Goal: Information Seeking & Learning: Learn about a topic

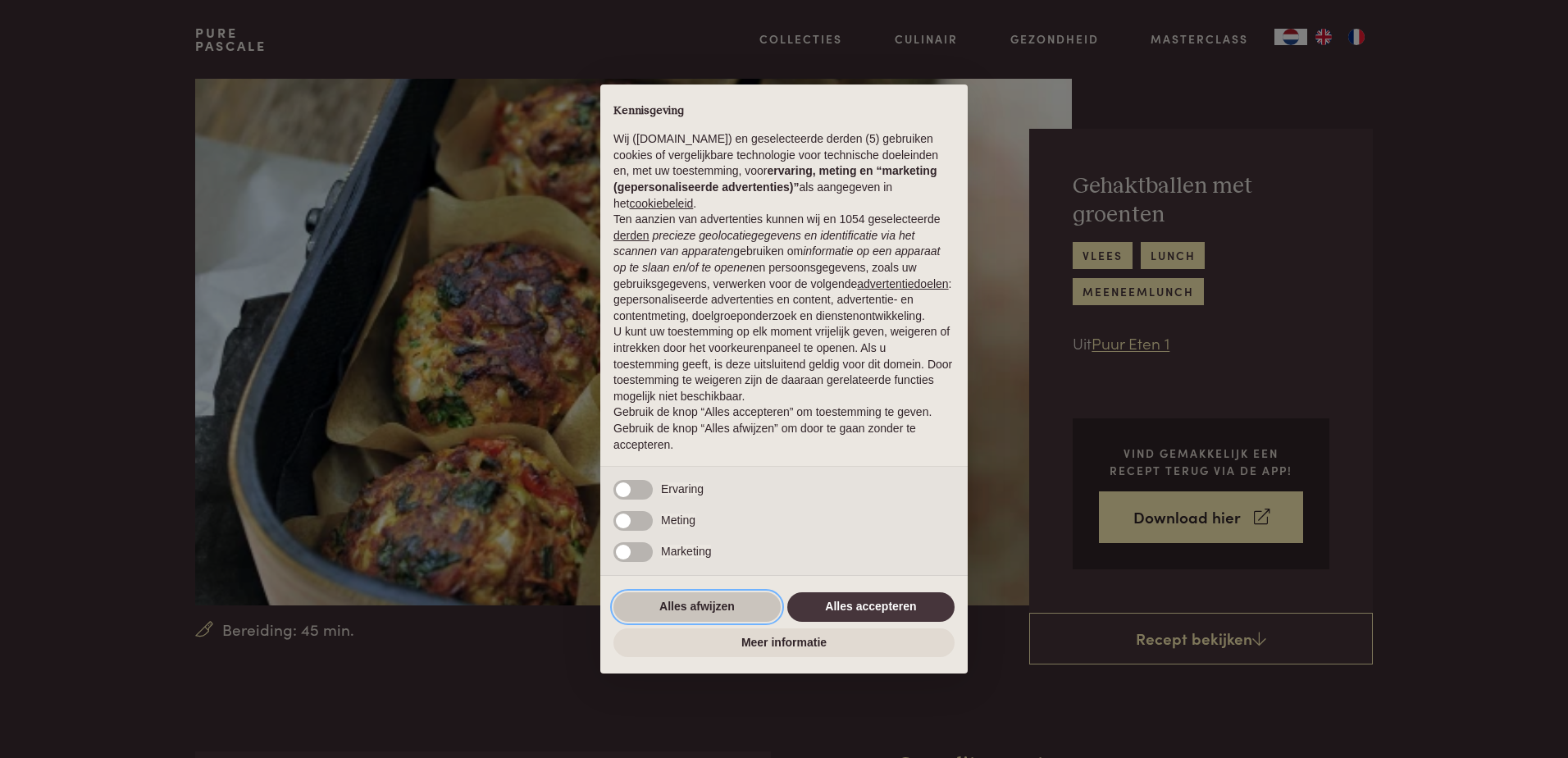
click at [706, 608] on button "Alles afwijzen" at bounding box center [696, 607] width 167 height 29
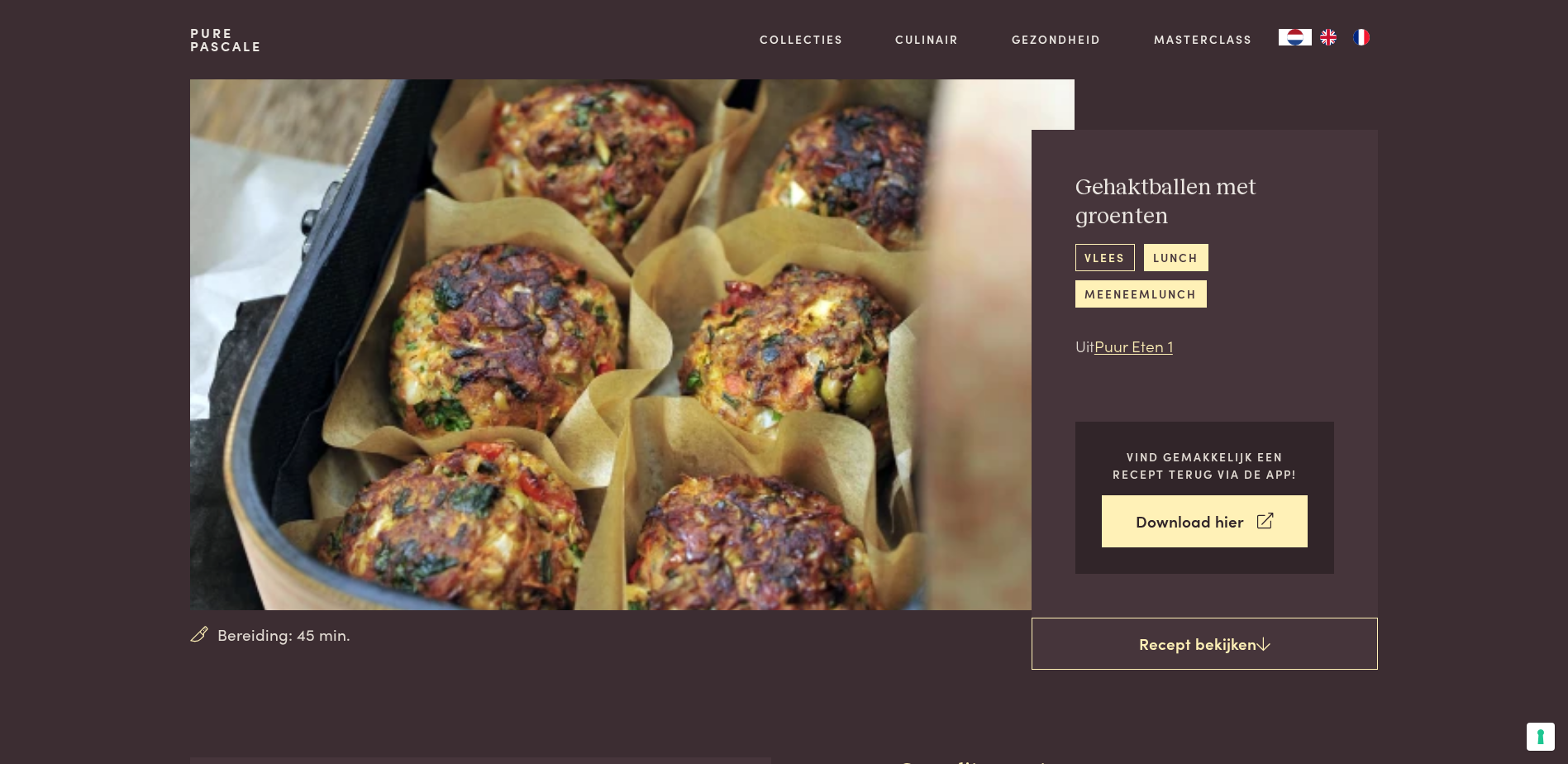
click at [1113, 252] on link "vlees" at bounding box center [1106, 257] width 59 height 27
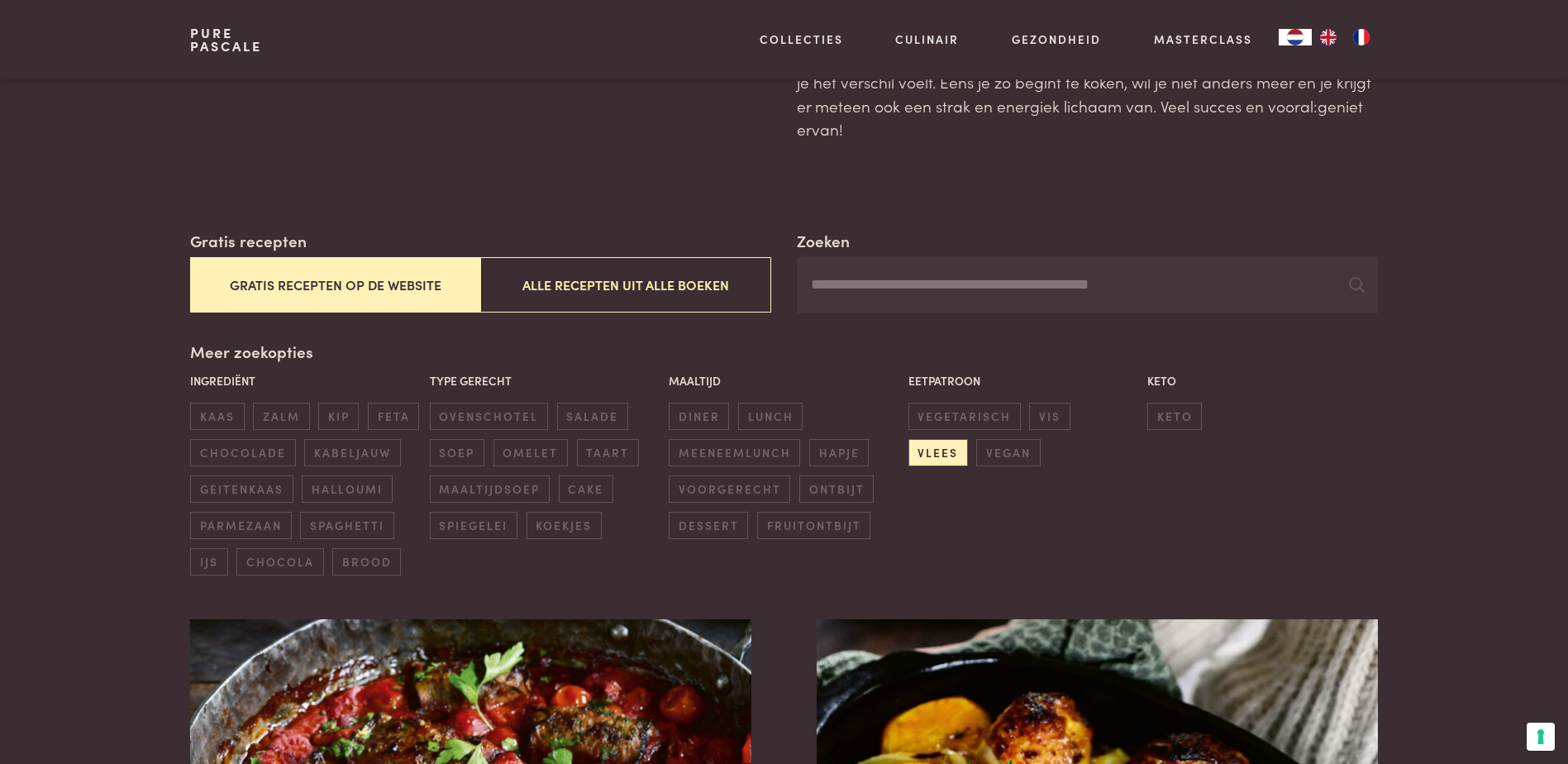
scroll to position [165, 0]
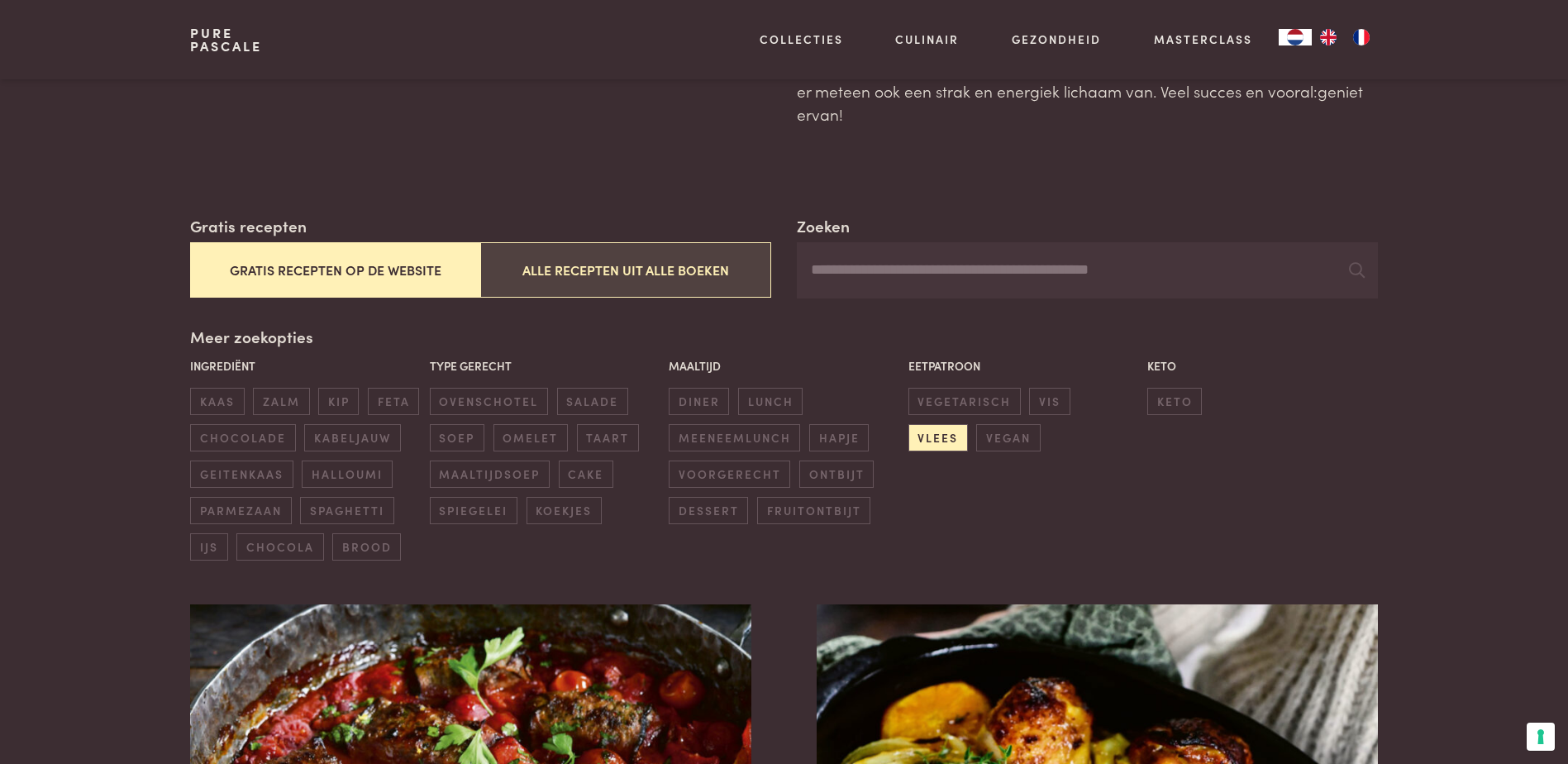
click at [558, 273] on button "Alle recepten uit alle boeken" at bounding box center [626, 269] width 290 height 55
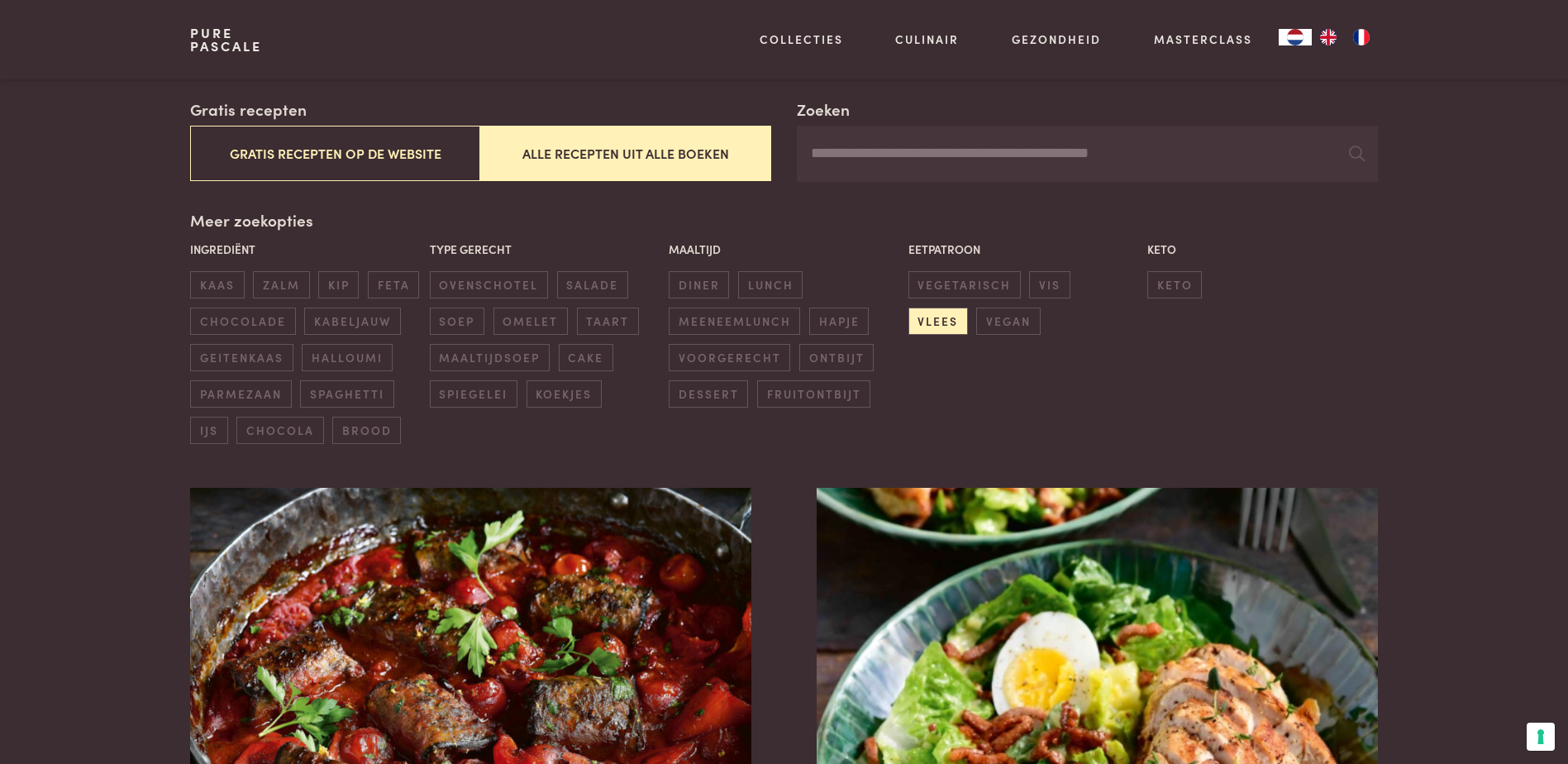
scroll to position [131, 0]
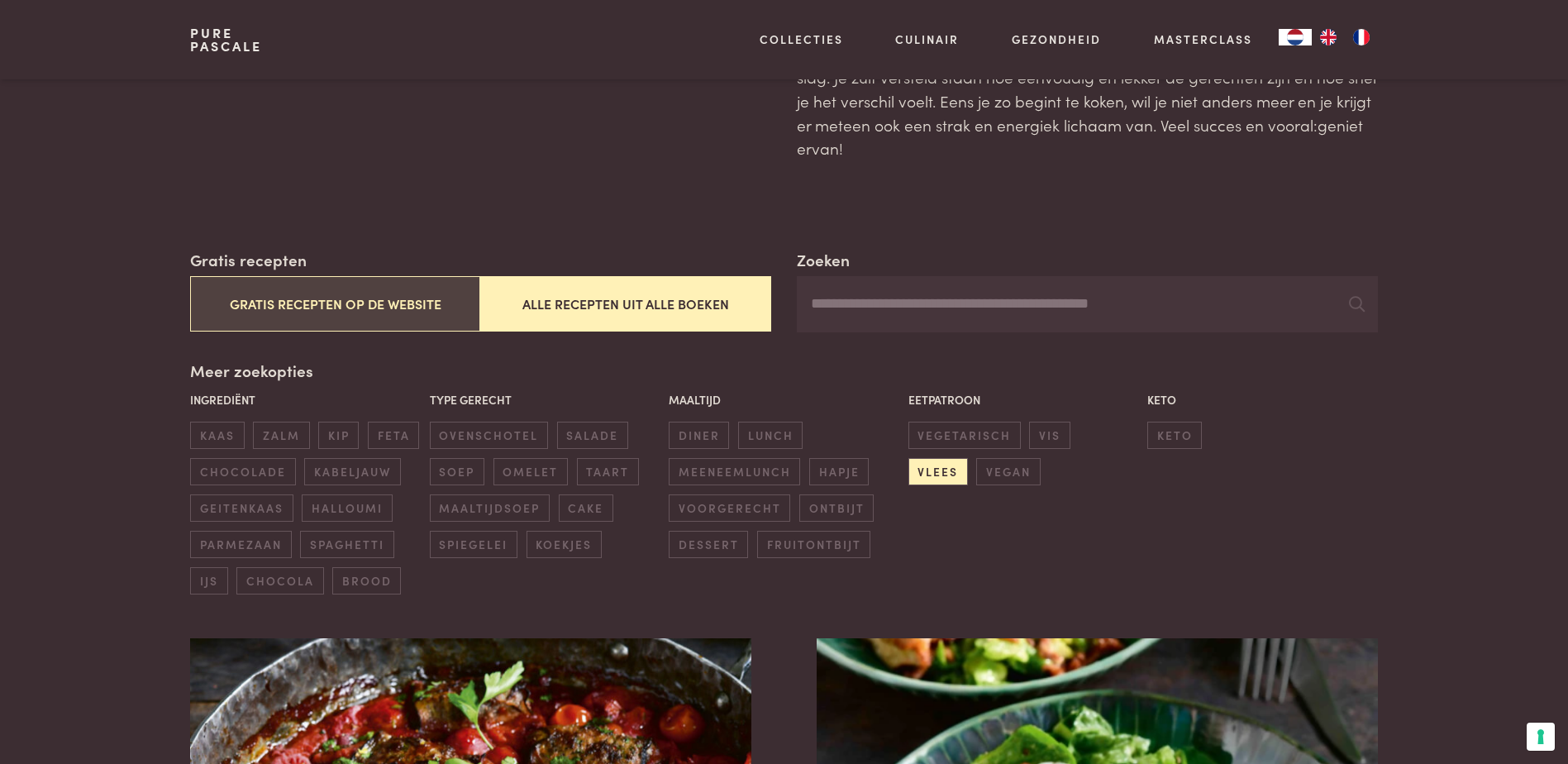
click at [412, 291] on button "Gratis recepten op de website" at bounding box center [336, 303] width 290 height 55
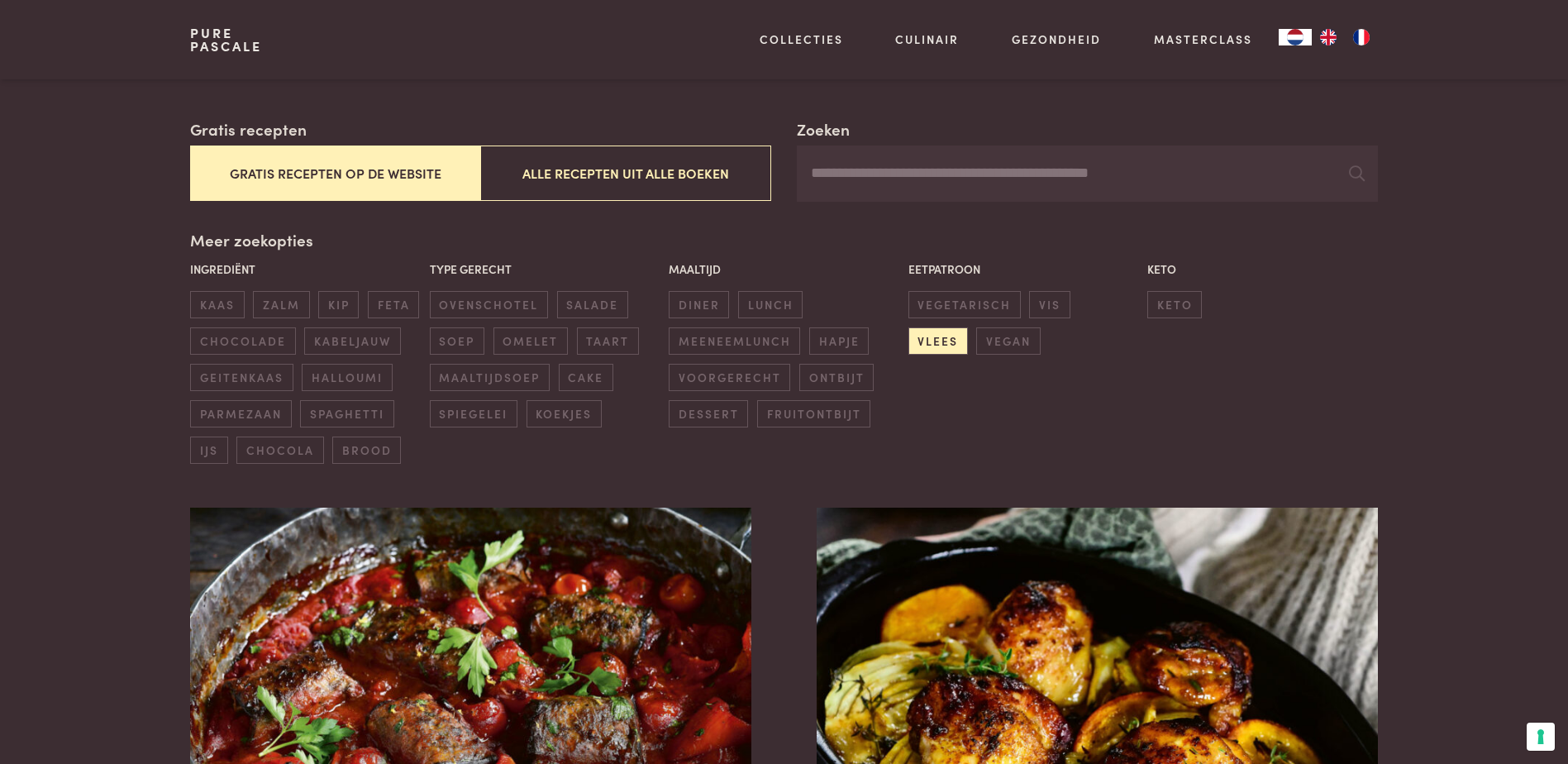
scroll to position [214, 0]
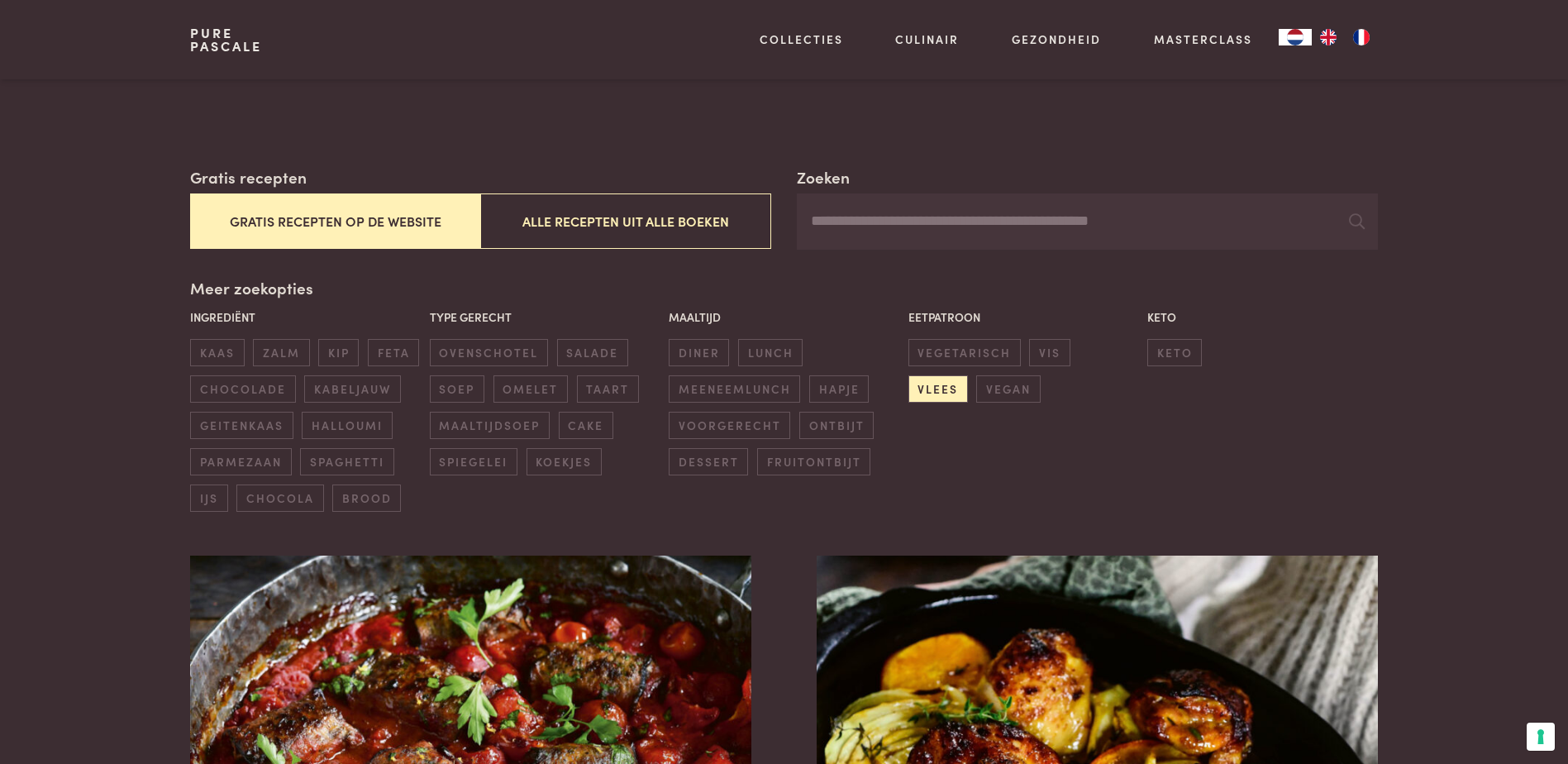
click at [399, 230] on button "Gratis recepten op de website" at bounding box center [336, 220] width 290 height 55
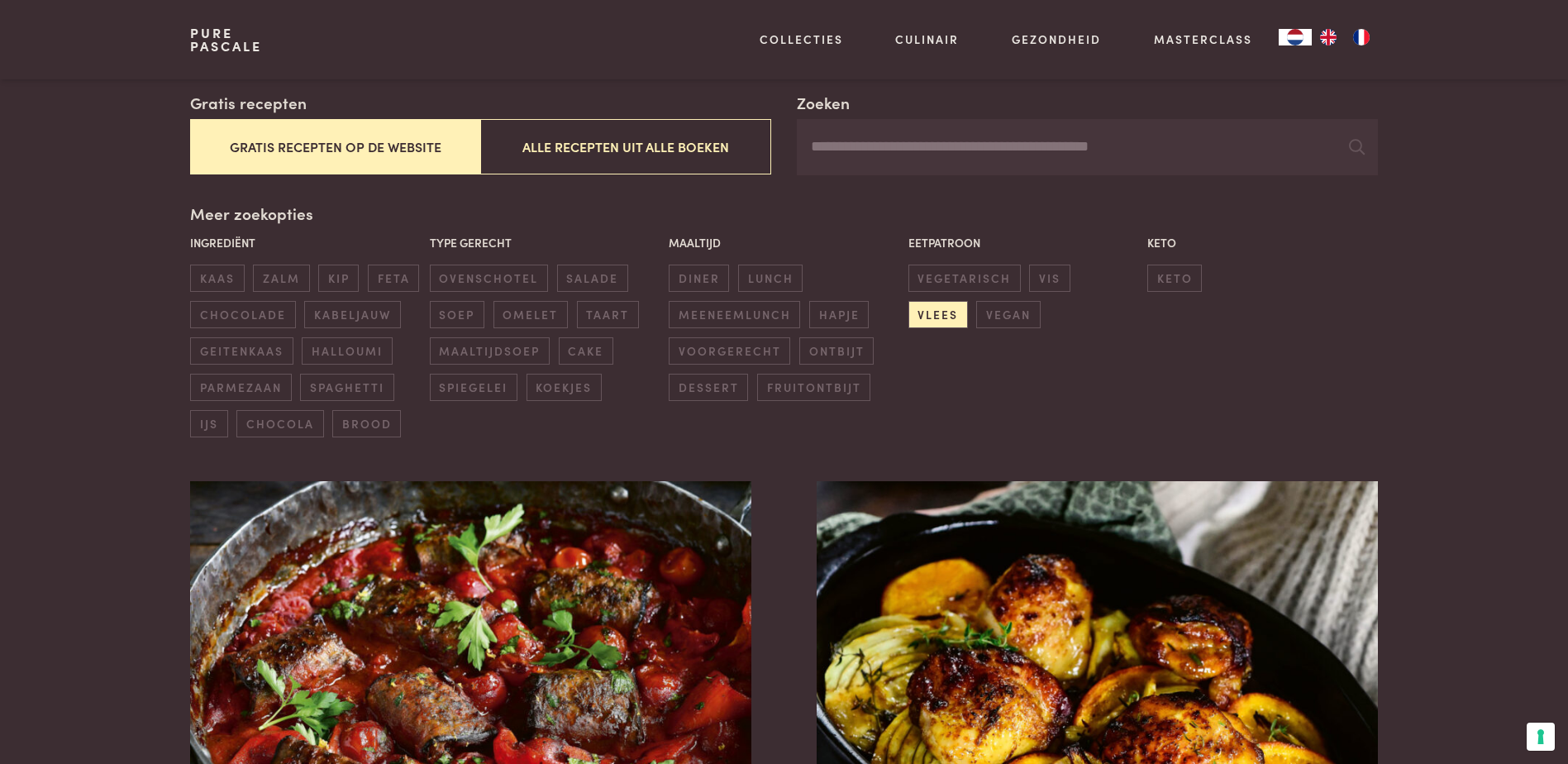
scroll to position [49, 0]
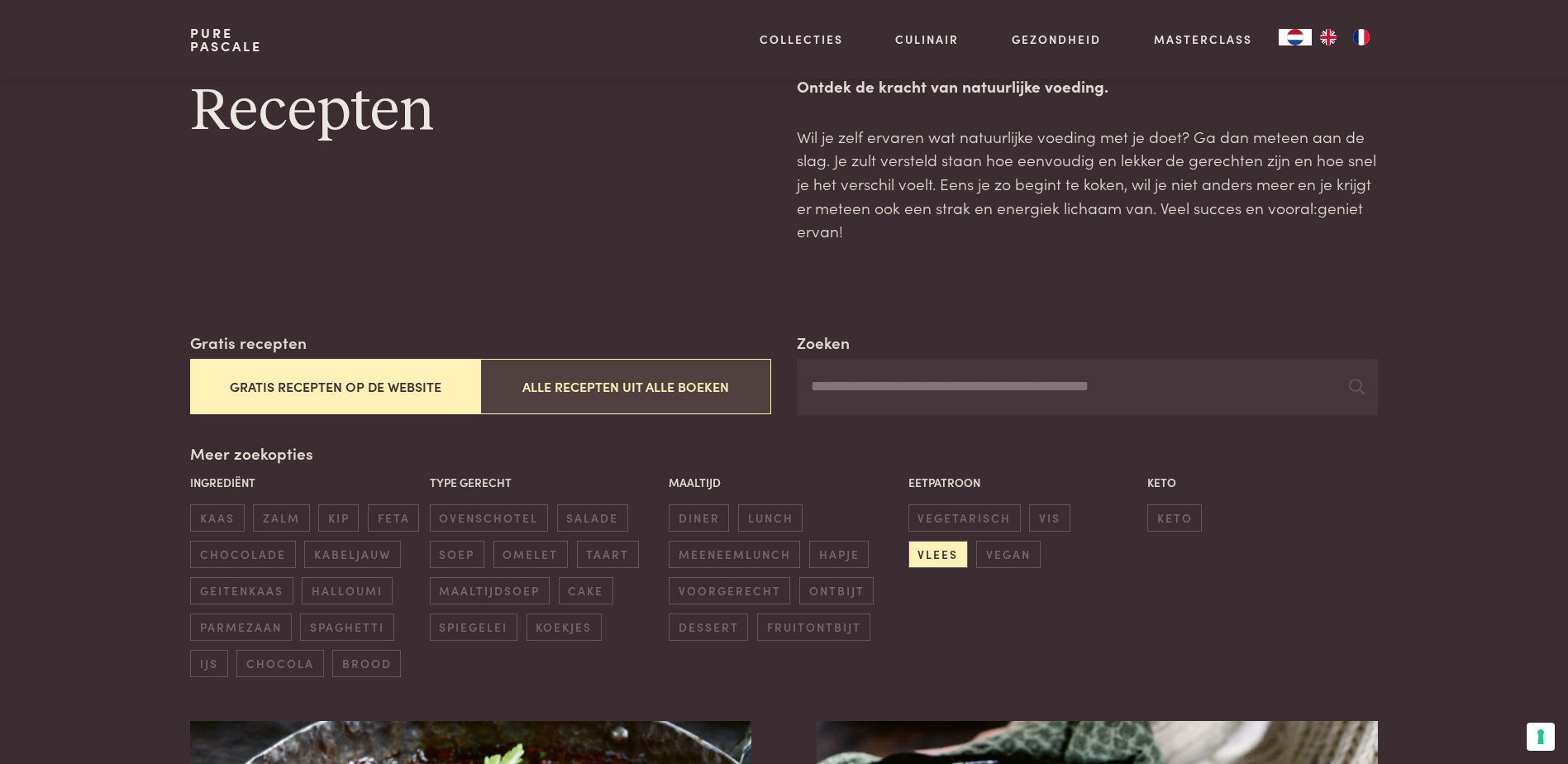
click at [614, 385] on button "Alle recepten uit alle boeken" at bounding box center [626, 385] width 290 height 55
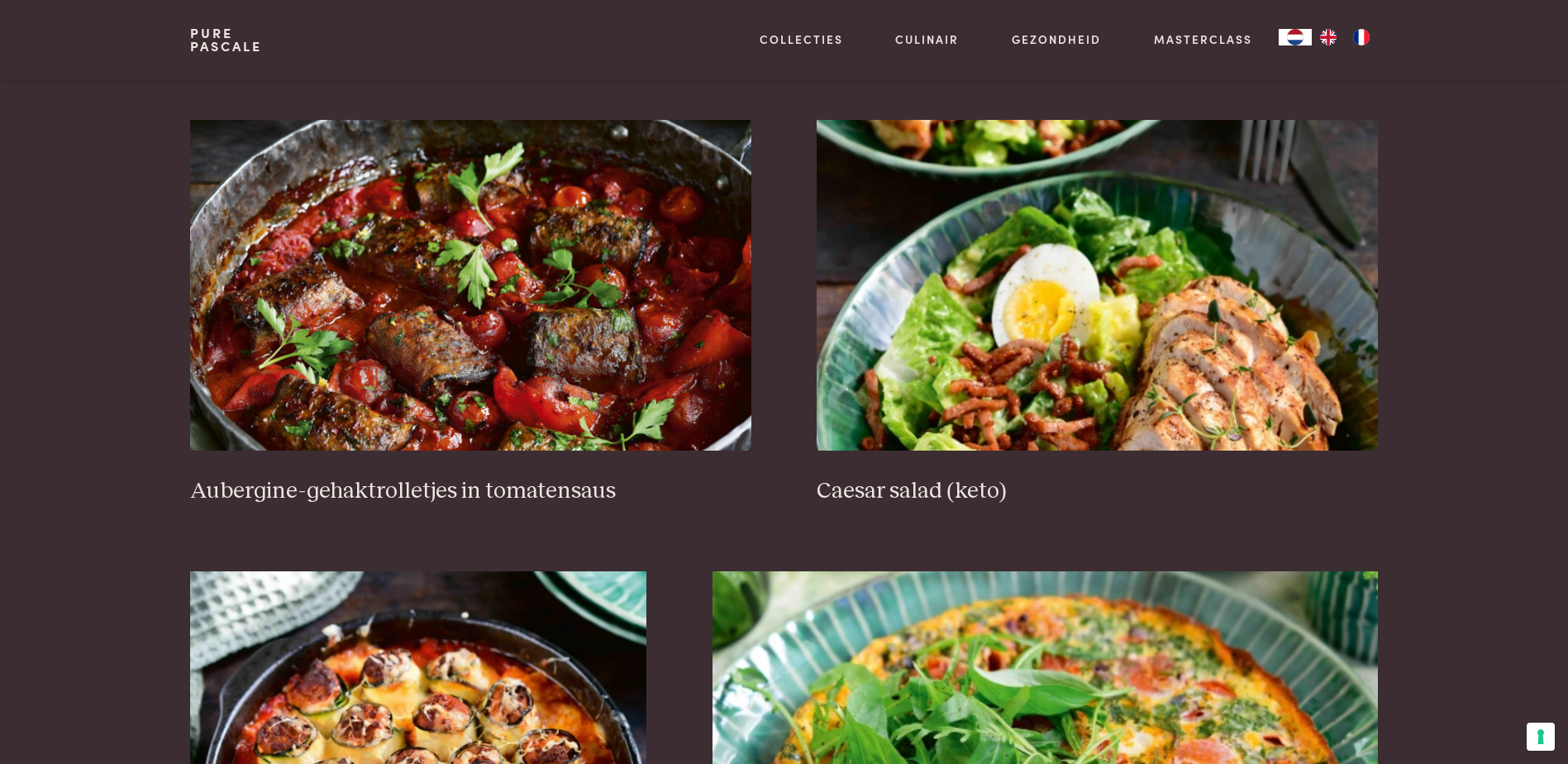
scroll to position [612, 0]
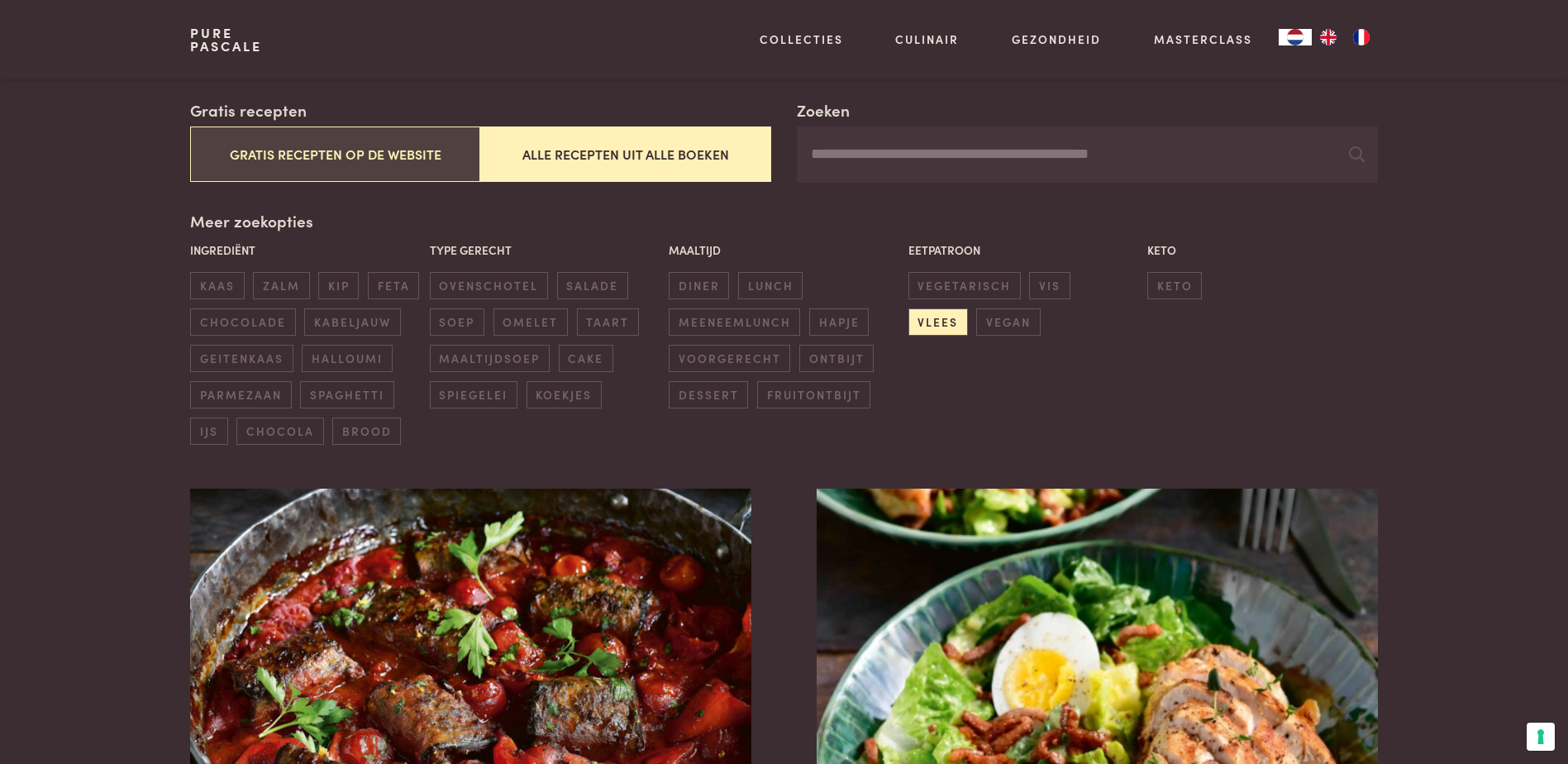
click at [427, 176] on button "Gratis recepten op de website" at bounding box center [336, 154] width 290 height 55
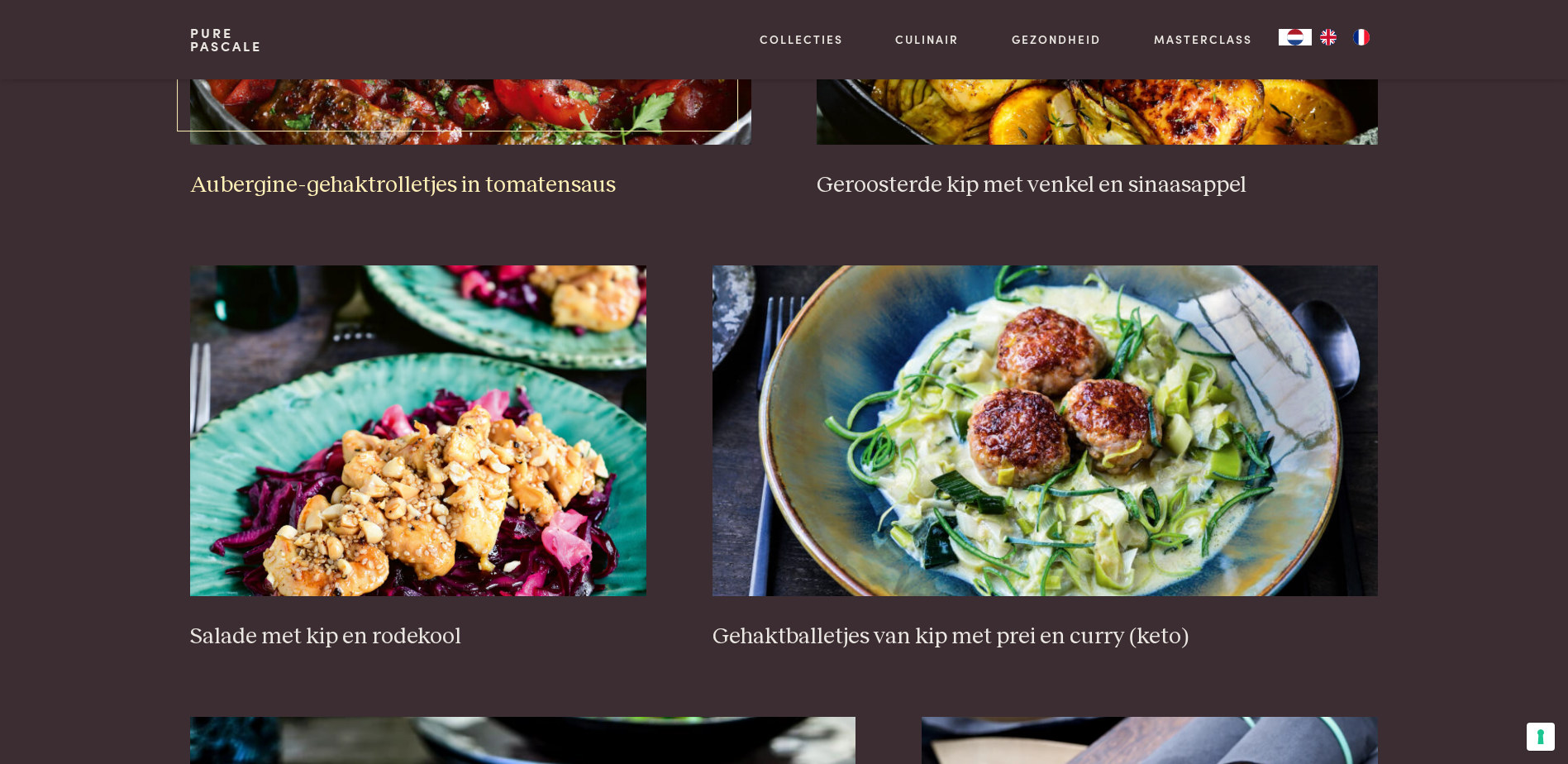
scroll to position [958, 0]
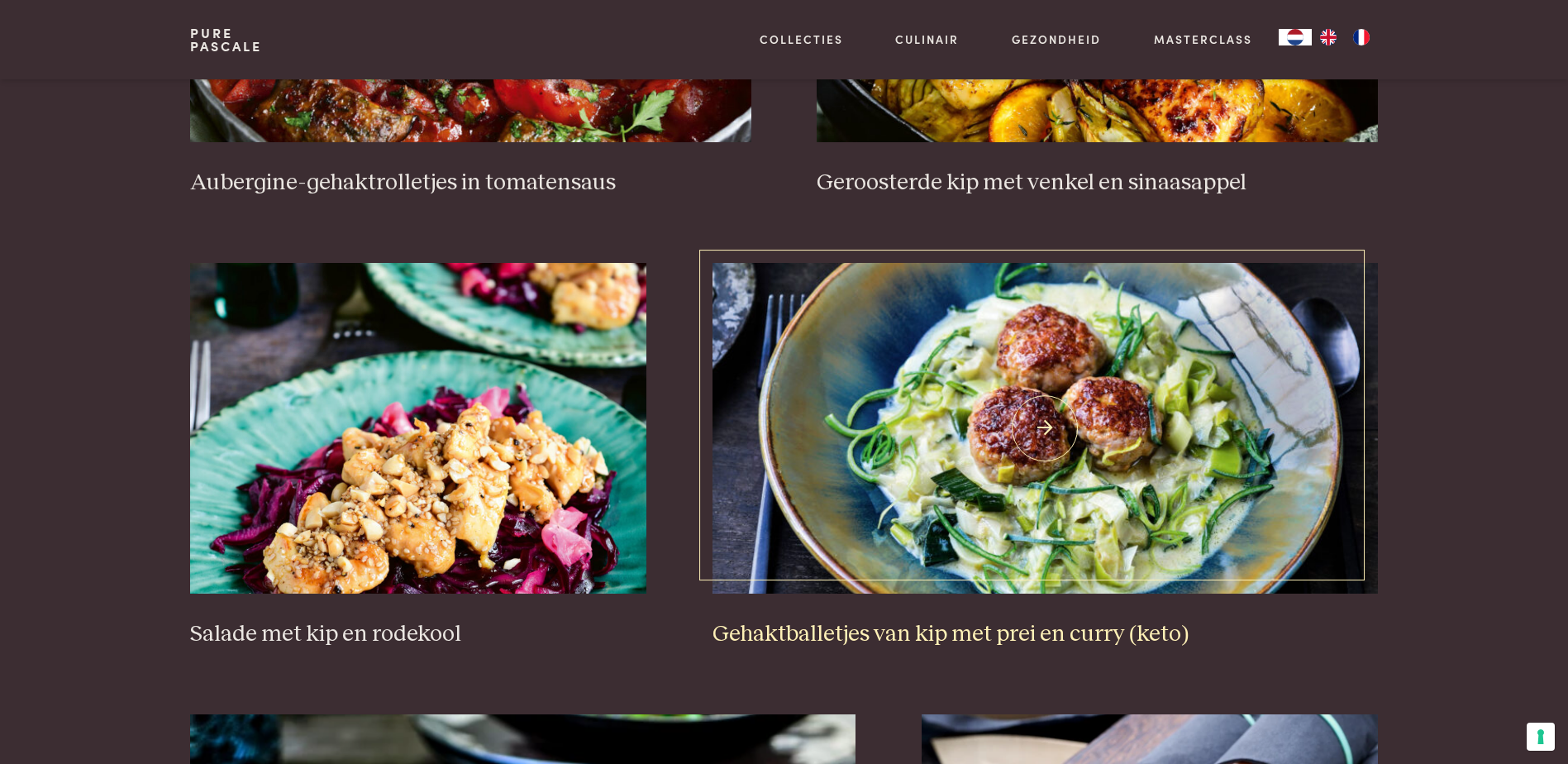
click at [999, 404] on img at bounding box center [1044, 428] width 665 height 330
